Goal: Information Seeking & Learning: Check status

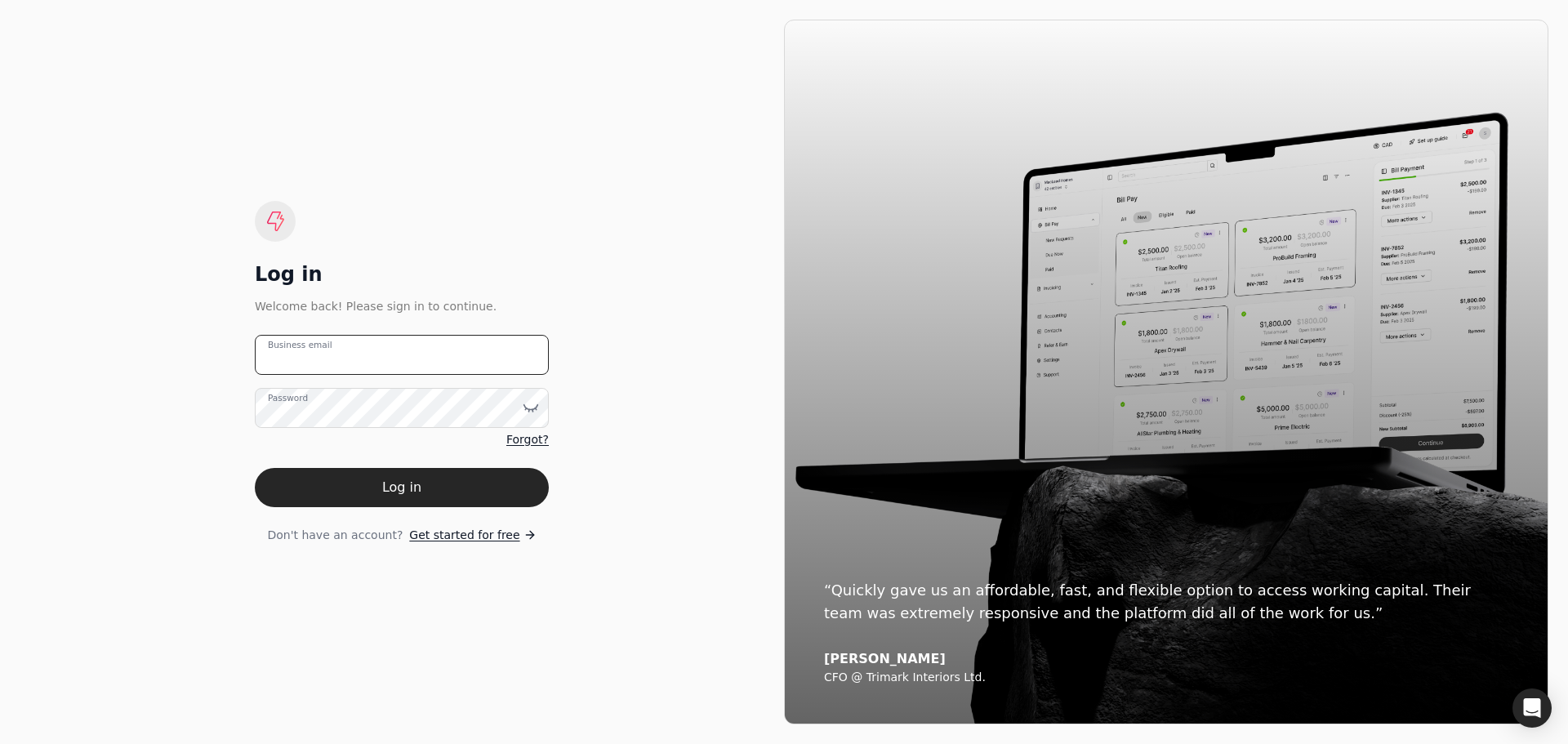
click at [423, 360] on email "Business email" at bounding box center [401, 354] width 294 height 40
type email "[EMAIL_ADDRESS][DOMAIN_NAME]"
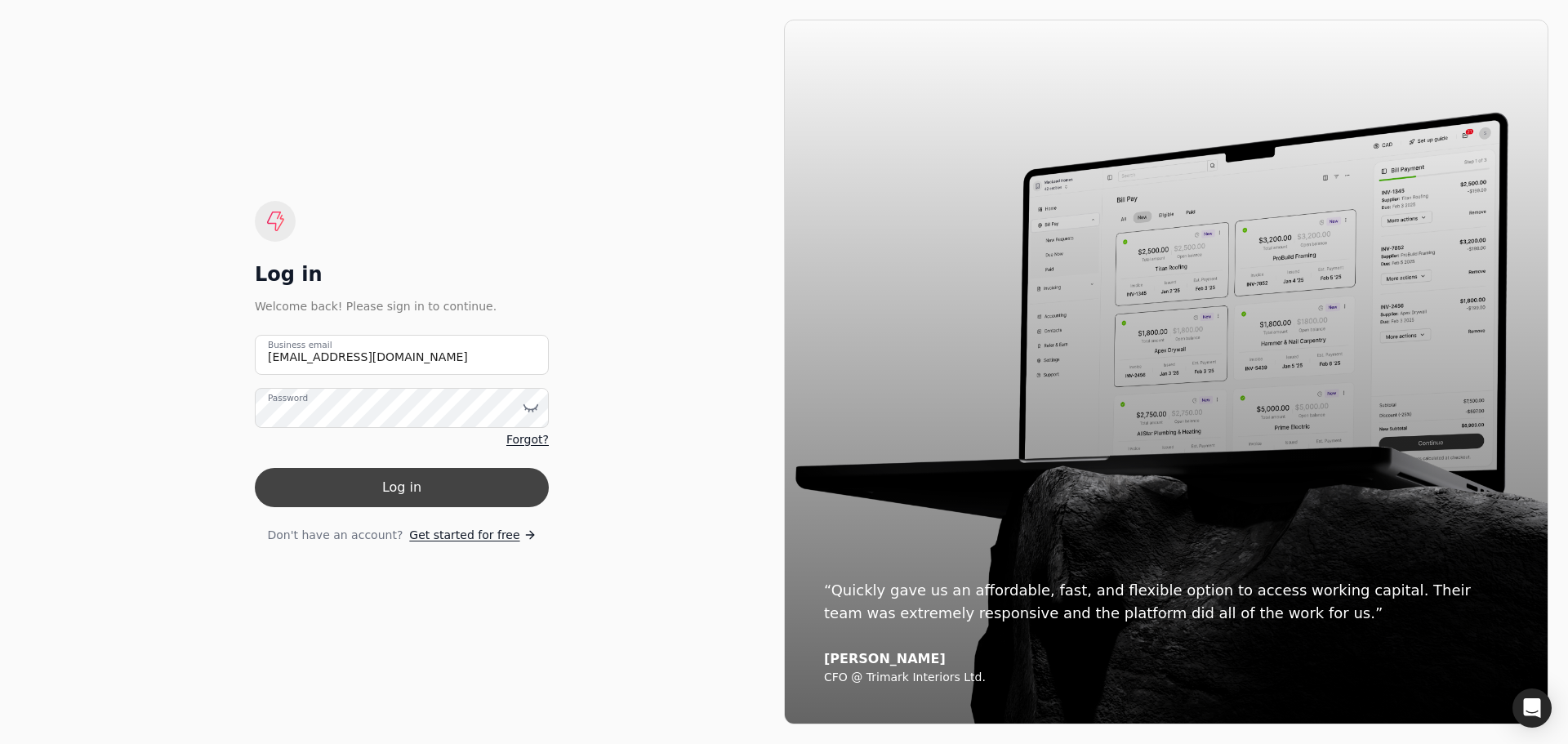
click at [408, 476] on button "Log in" at bounding box center [401, 487] width 294 height 39
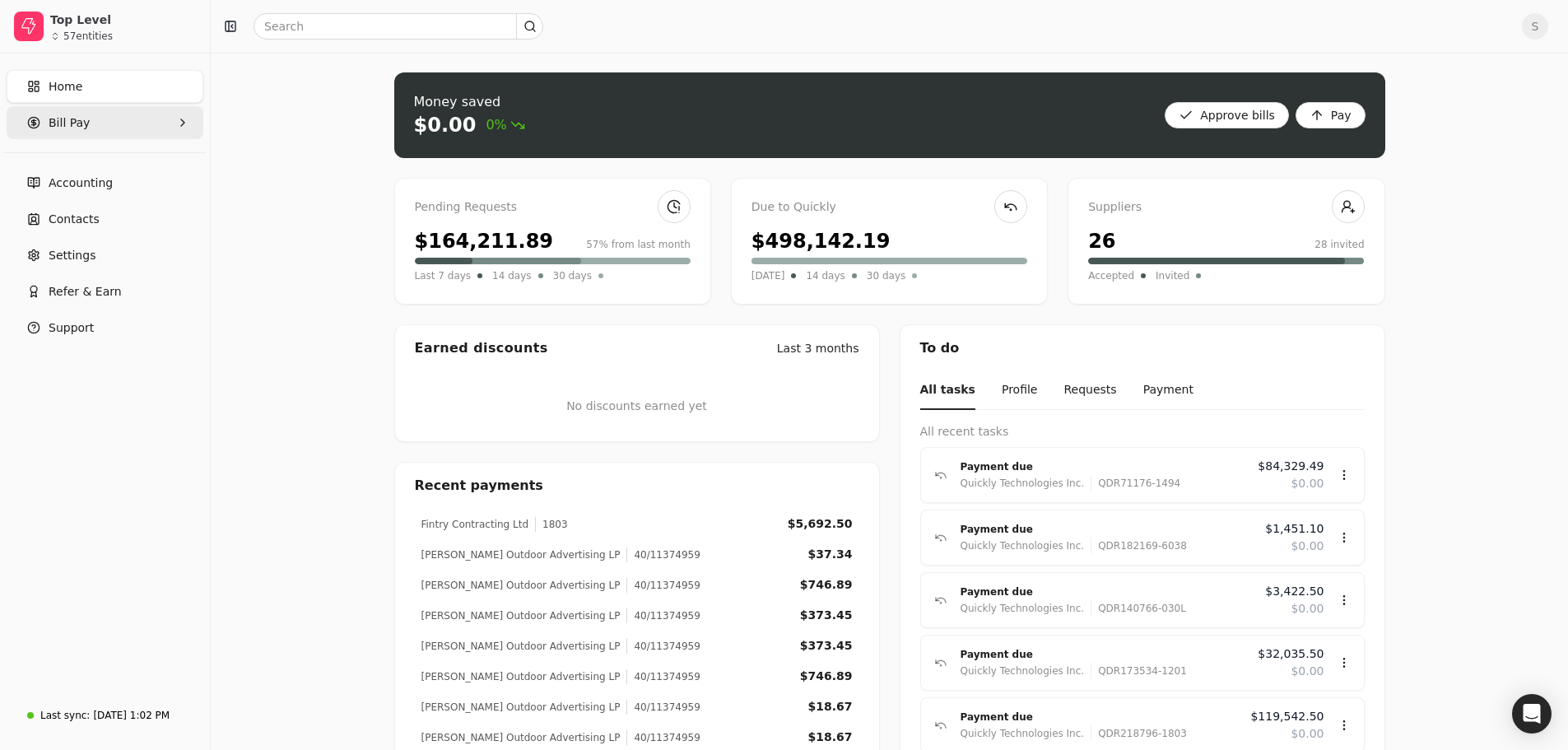
click at [70, 124] on span "Bill Pay" at bounding box center [69, 122] width 41 height 17
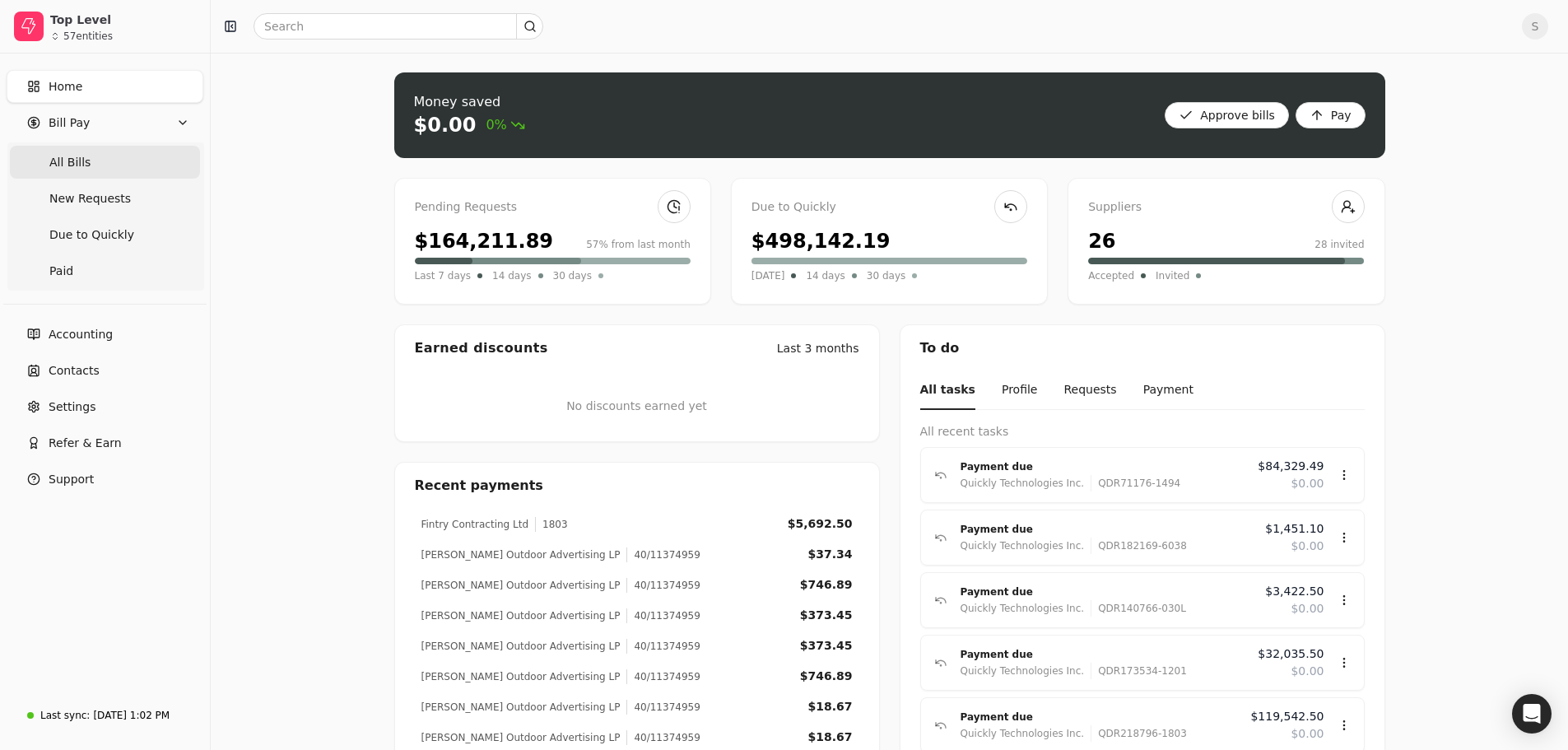
click at [65, 157] on span "All Bills" at bounding box center [70, 162] width 41 height 17
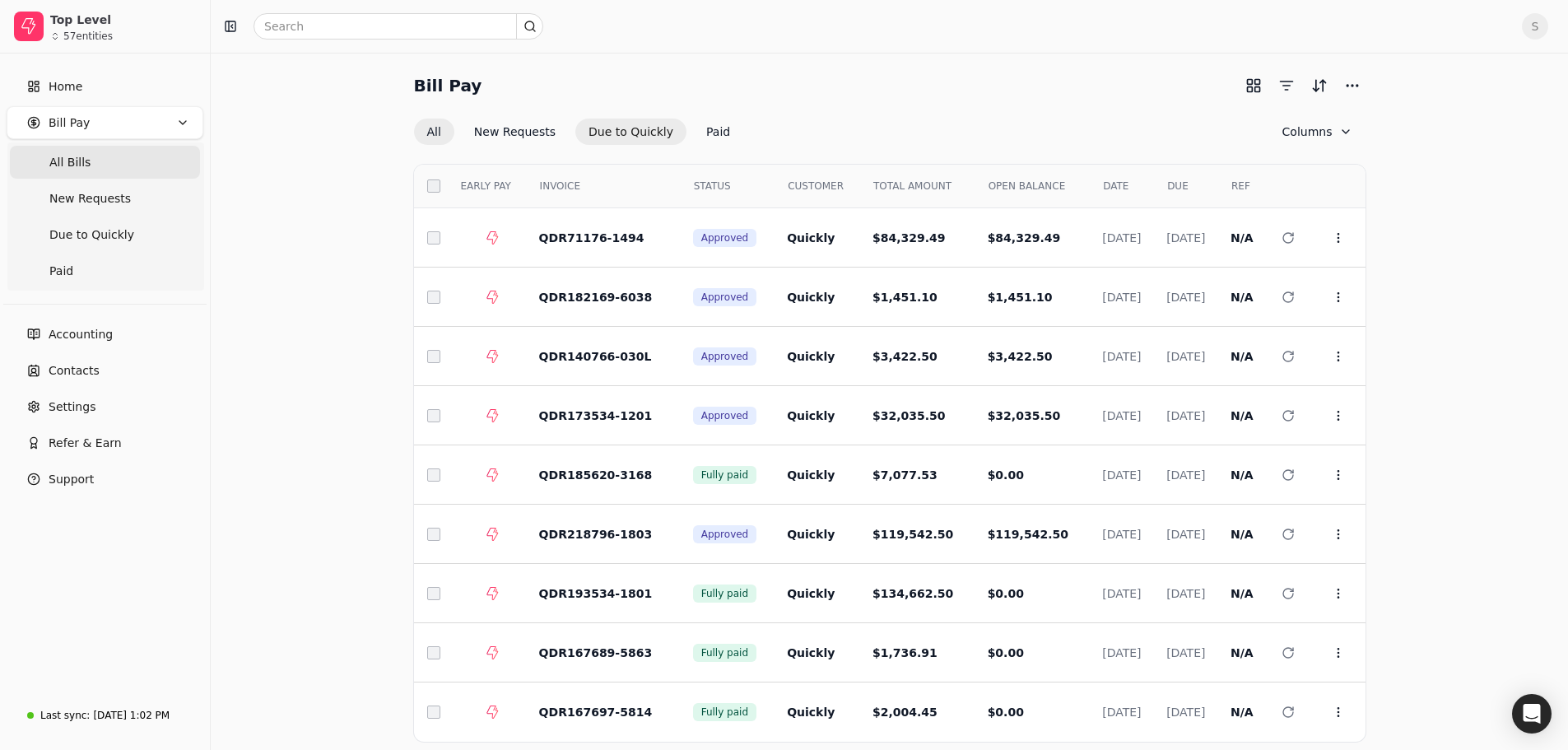
click at [629, 132] on button "Due to Quickly" at bounding box center [631, 131] width 111 height 26
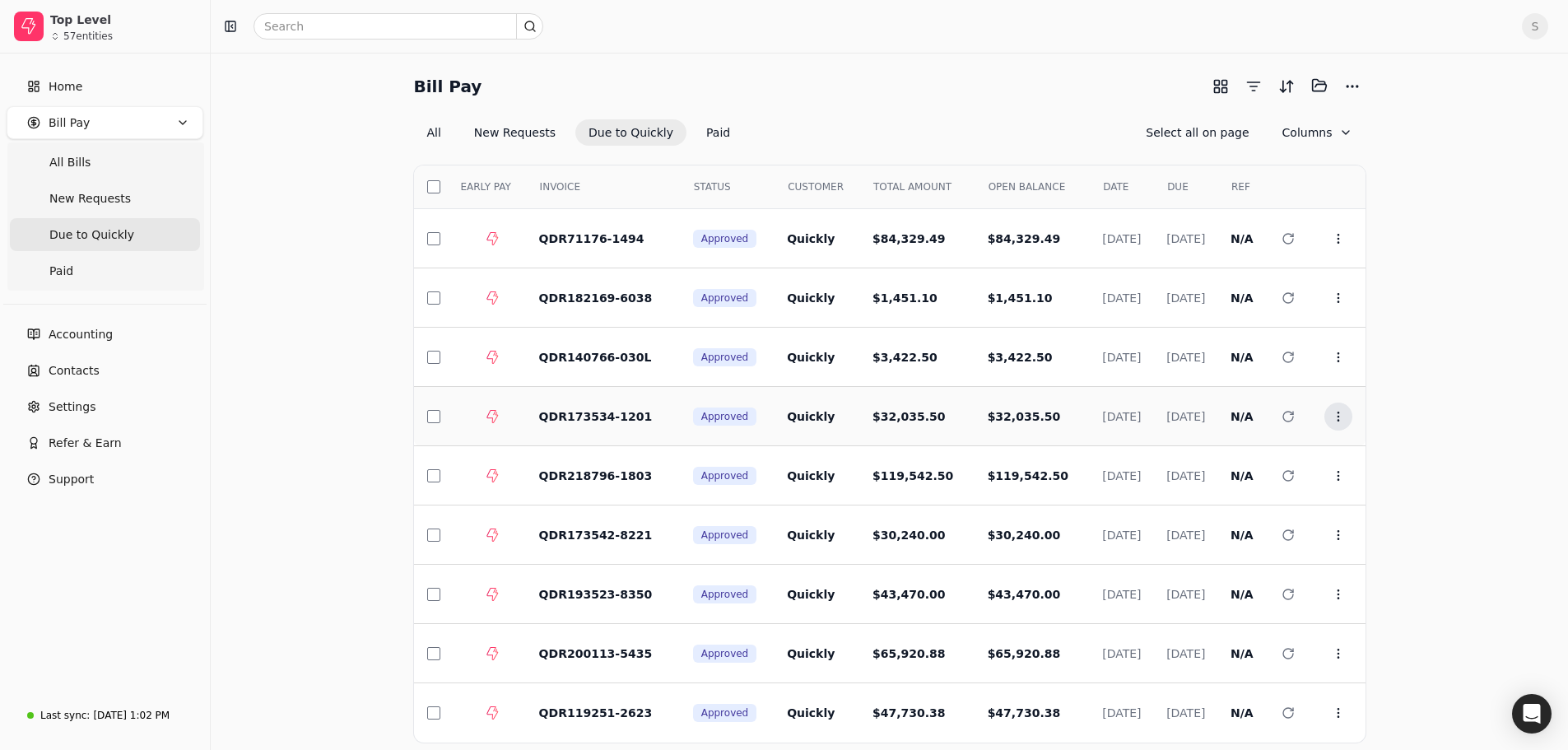
click at [1342, 420] on icon at bounding box center [1338, 417] width 13 height 13
click at [1360, 449] on span "Open" at bounding box center [1364, 456] width 31 height 17
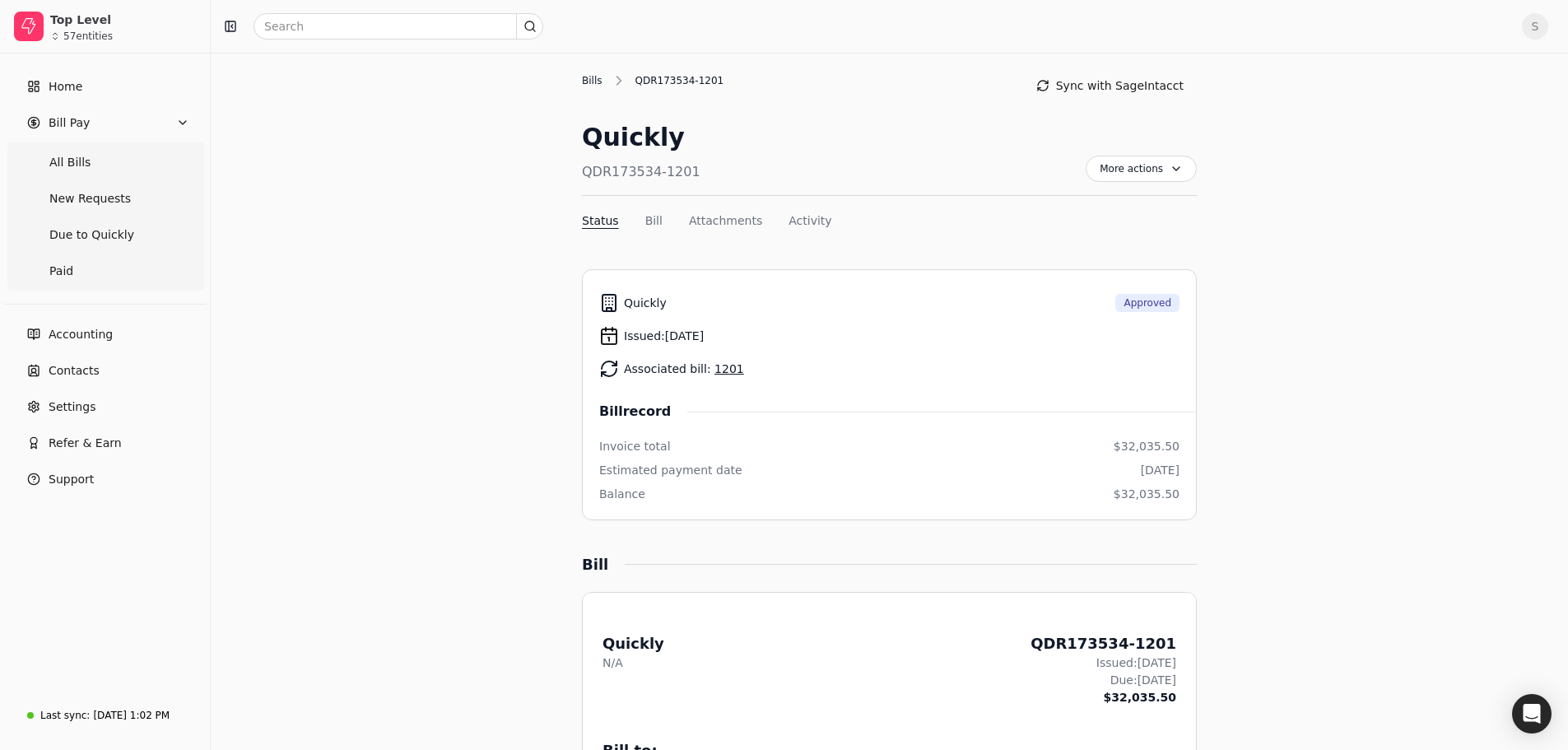
click at [586, 84] on div "Bills" at bounding box center [596, 81] width 29 height 15
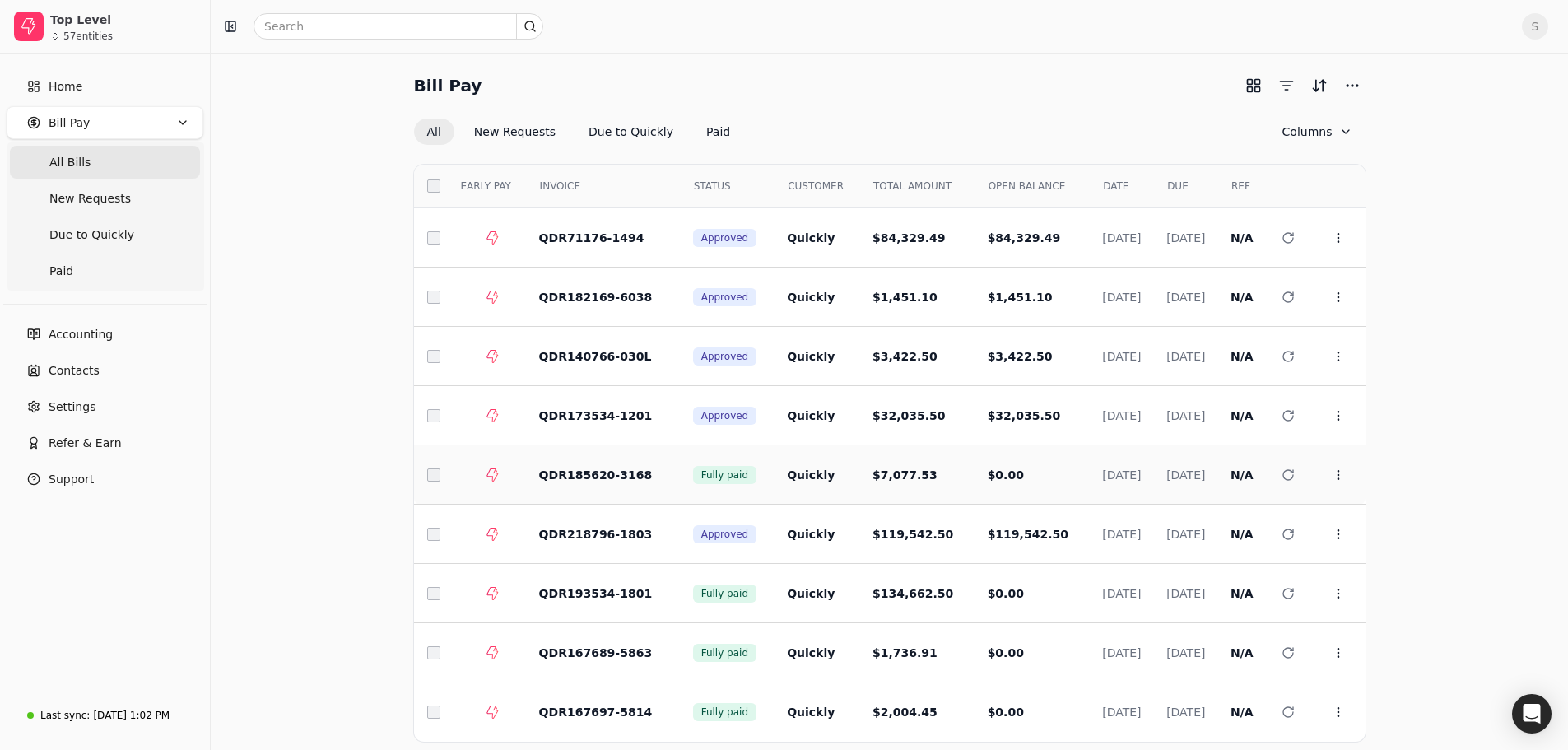
click at [987, 478] on span "$0.00" at bounding box center [1006, 475] width 36 height 13
click at [1342, 471] on icon at bounding box center [1338, 475] width 13 height 13
click at [1370, 517] on span "Open" at bounding box center [1364, 515] width 31 height 17
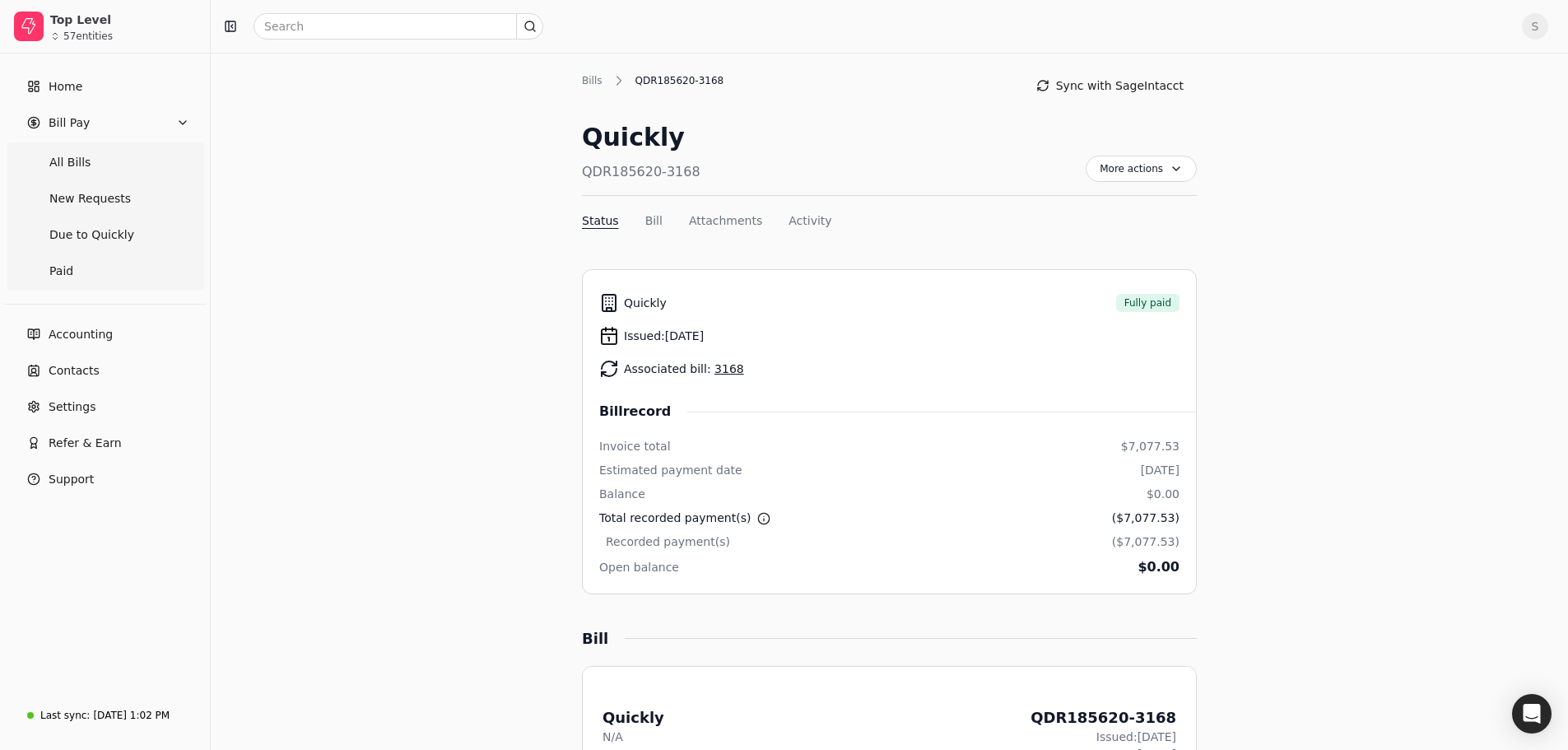
click at [716, 366] on link "3168" at bounding box center [729, 369] width 30 height 13
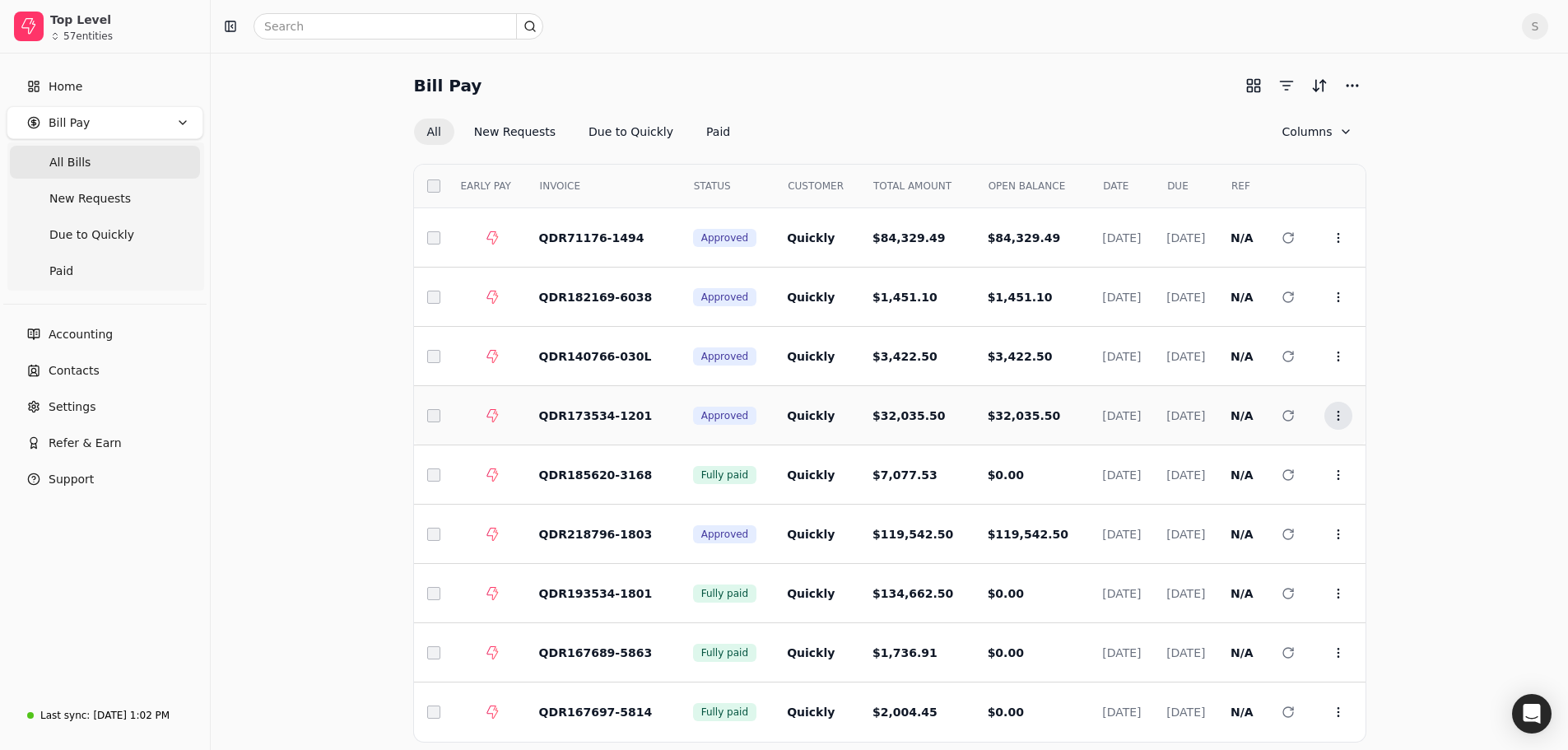
click at [1338, 412] on circle at bounding box center [1337, 411] width 1 height 1
click at [1364, 447] on span "Open" at bounding box center [1364, 456] width 31 height 17
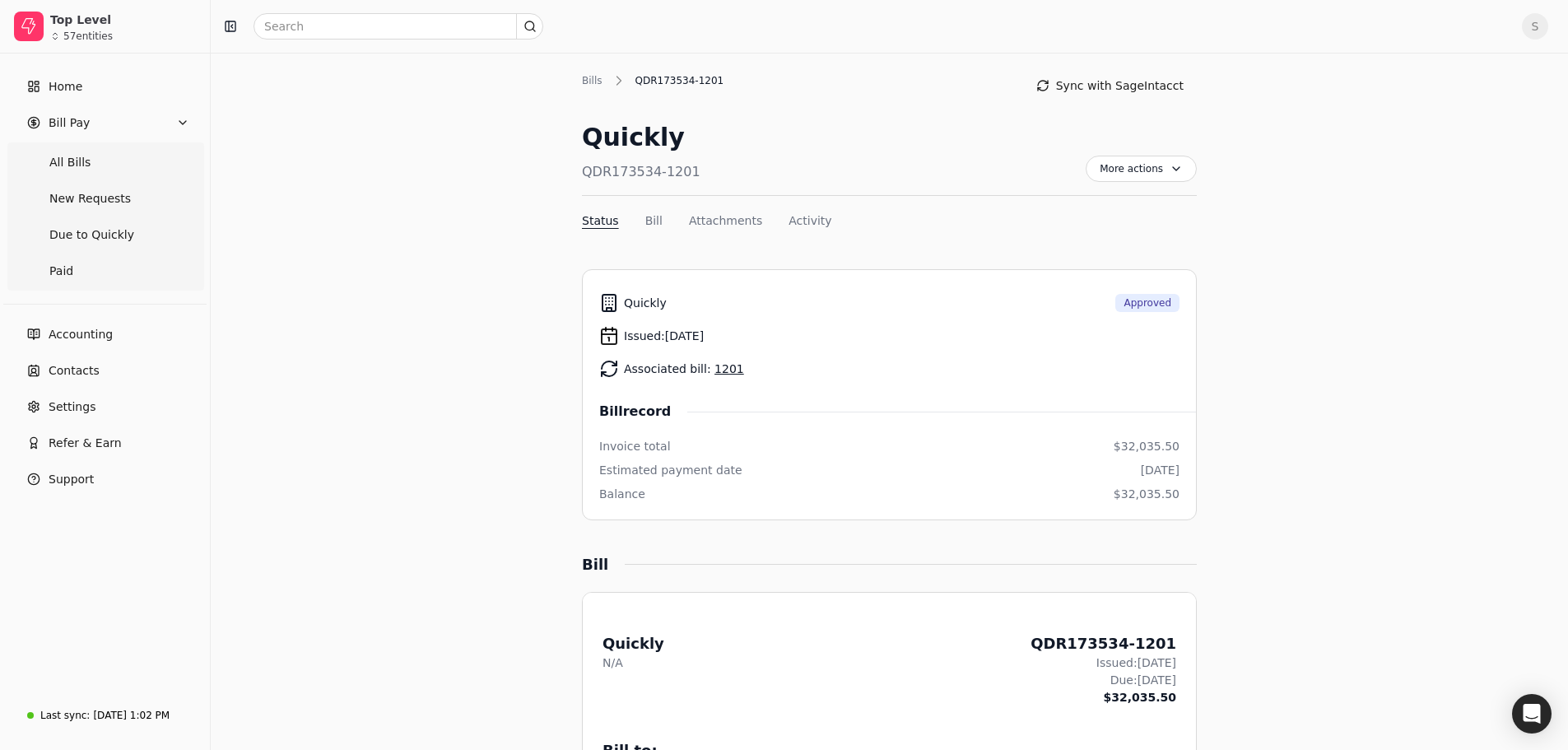
click at [719, 368] on link "1201" at bounding box center [729, 369] width 30 height 13
drag, startPoint x: 686, startPoint y: 174, endPoint x: 578, endPoint y: 173, distance: 108.0
copy div "QDR173534-1201"
